Goal: Navigation & Orientation: Find specific page/section

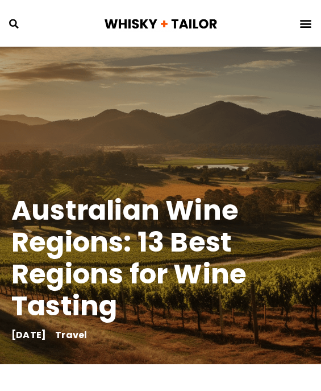
scroll to position [68, 0]
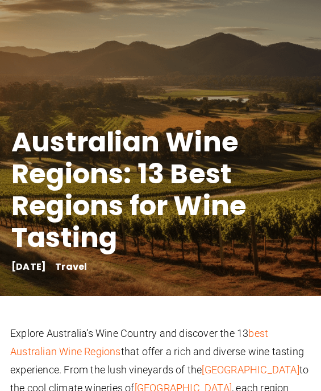
click at [87, 266] on link "Travel" at bounding box center [71, 266] width 32 height 13
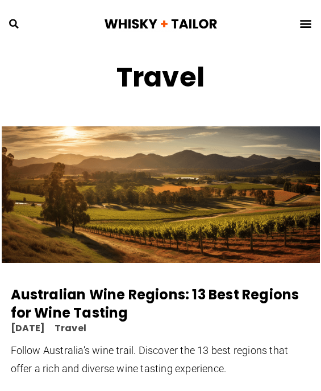
scroll to position [18, 0]
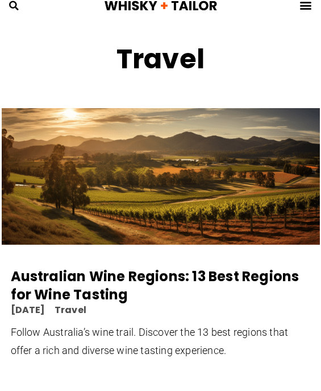
click at [86, 309] on link "Travel" at bounding box center [71, 309] width 32 height 13
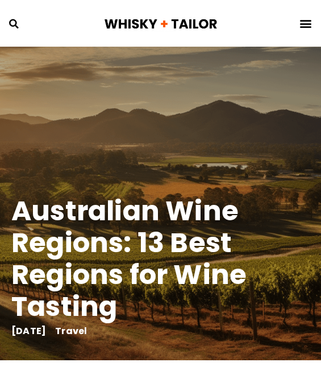
scroll to position [156, 0]
